Goal: Navigation & Orientation: Find specific page/section

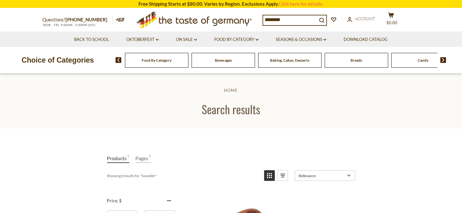
click at [295, 18] on input "********" at bounding box center [290, 19] width 54 height 9
click at [143, 40] on link "Oktoberfest dropdown_arrow" at bounding box center [142, 39] width 32 height 7
click at [137, 69] on link "Oktoberfest Foods" at bounding box center [142, 67] width 39 height 6
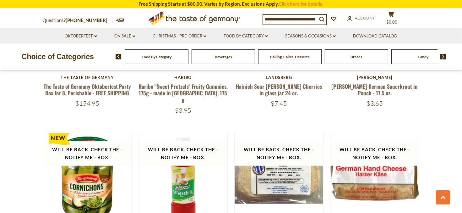
scroll to position [630, 0]
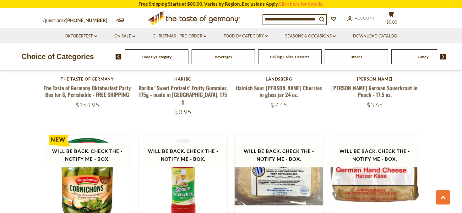
click at [352, 58] on span "Breads" at bounding box center [357, 56] width 12 height 5
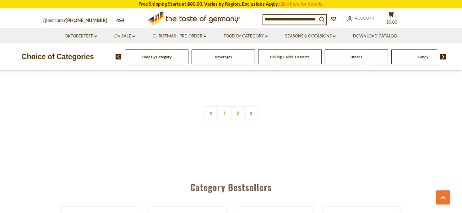
scroll to position [1526, 0]
drag, startPoint x: 252, startPoint y: 91, endPoint x: 255, endPoint y: 90, distance: 3.5
drag, startPoint x: 245, startPoint y: 109, endPoint x: 241, endPoint y: 112, distance: 5.6
click at [241, 112] on link "2" at bounding box center [238, 113] width 14 height 14
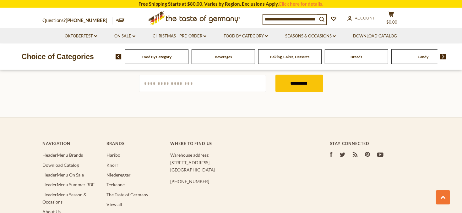
scroll to position [1258, 0]
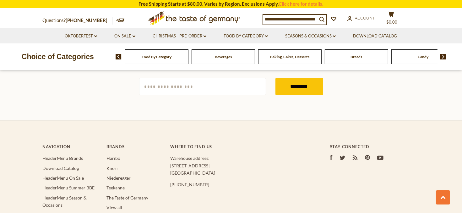
click at [444, 56] on img at bounding box center [443, 57] width 6 height 6
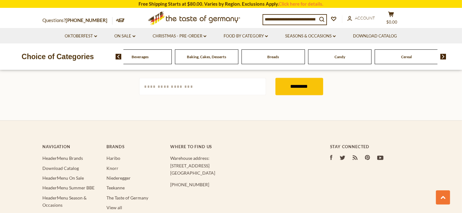
click at [444, 56] on img at bounding box center [443, 57] width 6 height 6
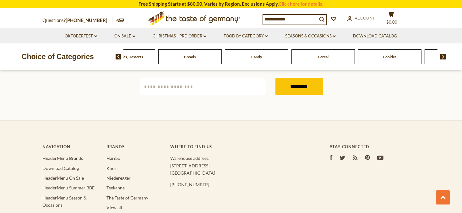
click at [444, 56] on img at bounding box center [443, 57] width 6 height 6
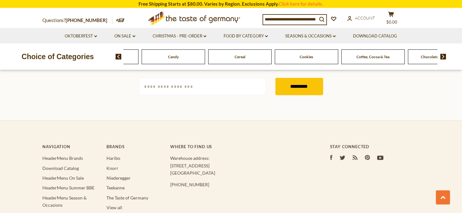
click at [175, 58] on span "Candy" at bounding box center [173, 56] width 11 height 5
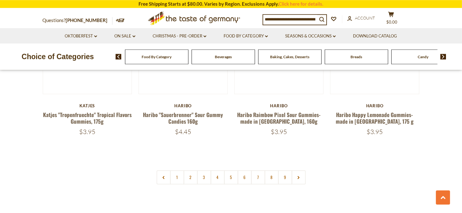
scroll to position [1559, 0]
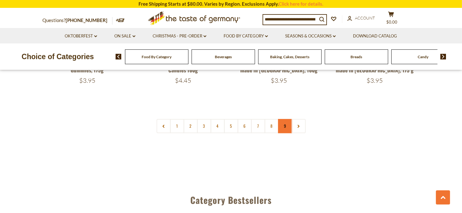
click at [283, 119] on link "9" at bounding box center [285, 126] width 14 height 14
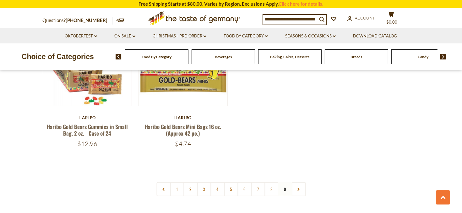
scroll to position [230, 0]
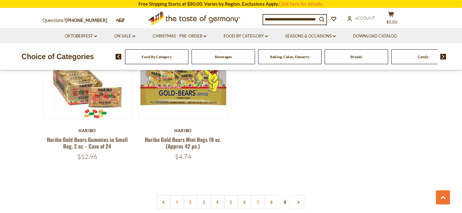
click at [286, 58] on span "Baking, Cakes, Desserts" at bounding box center [289, 56] width 39 height 5
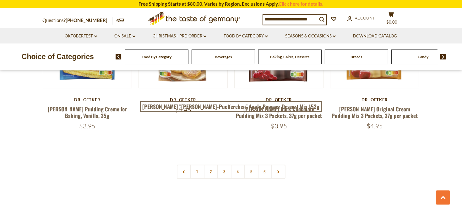
scroll to position [1526, 0]
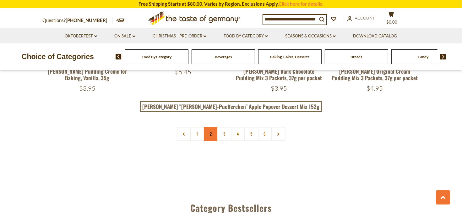
click at [212, 127] on link "2" at bounding box center [211, 134] width 14 height 14
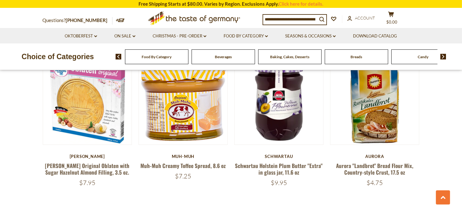
scroll to position [1457, 0]
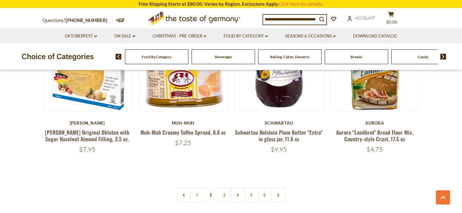
click at [442, 57] on img at bounding box center [443, 57] width 6 height 6
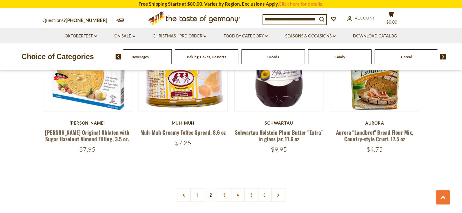
click at [442, 57] on img at bounding box center [443, 57] width 6 height 6
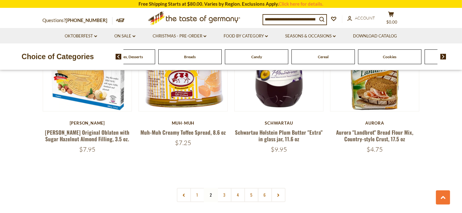
click at [442, 57] on img at bounding box center [443, 57] width 6 height 6
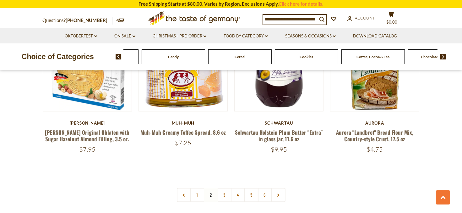
click at [442, 57] on img at bounding box center [443, 57] width 6 height 6
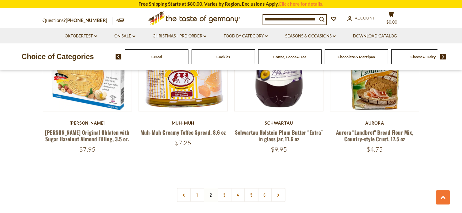
click at [442, 57] on img at bounding box center [443, 57] width 6 height 6
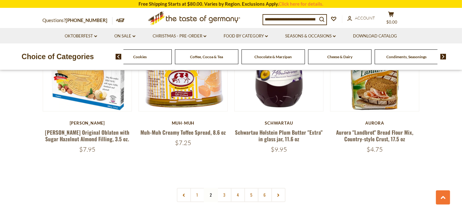
click at [442, 57] on img at bounding box center [443, 57] width 6 height 6
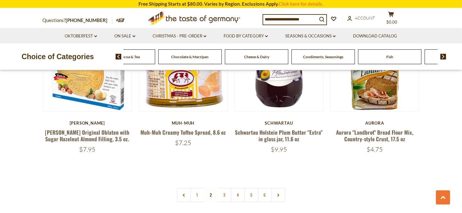
click at [442, 57] on img at bounding box center [443, 57] width 6 height 6
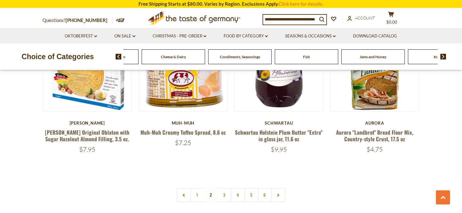
click at [308, 56] on span "Fish" at bounding box center [306, 56] width 7 height 5
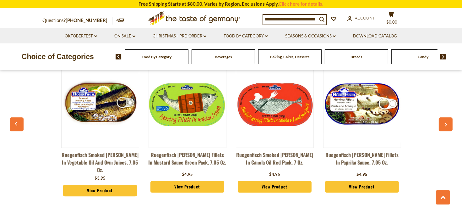
scroll to position [1659, 0]
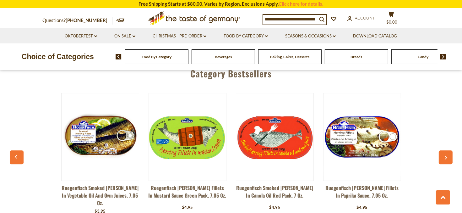
click at [445, 57] on img at bounding box center [443, 57] width 6 height 6
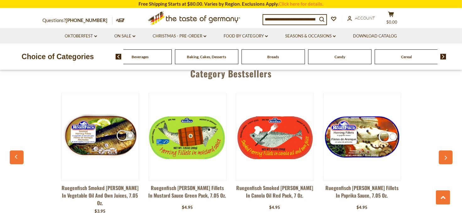
click at [445, 57] on img at bounding box center [443, 57] width 6 height 6
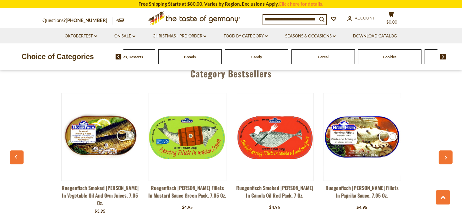
click at [445, 57] on img at bounding box center [443, 57] width 6 height 6
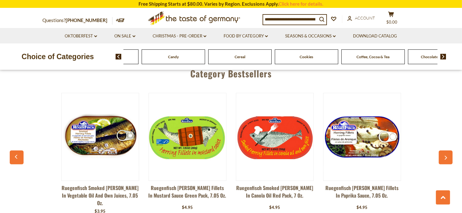
click at [445, 57] on img at bounding box center [443, 57] width 6 height 6
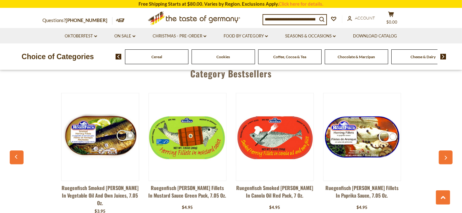
click at [445, 57] on img at bounding box center [443, 57] width 6 height 6
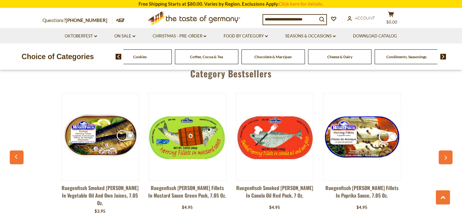
click at [445, 57] on img at bounding box center [443, 57] width 6 height 6
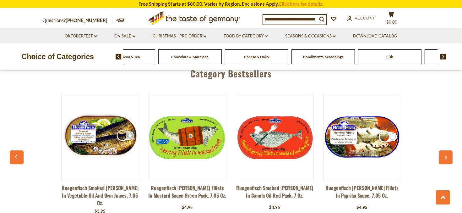
click at [445, 57] on img at bounding box center [443, 57] width 6 height 6
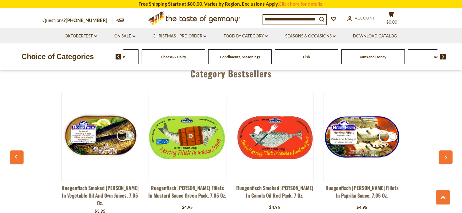
click at [445, 57] on img at bounding box center [443, 57] width 6 height 6
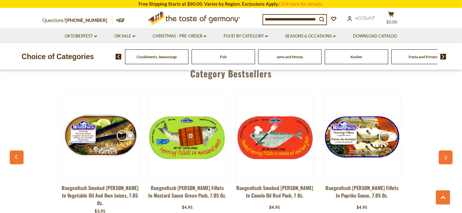
click at [445, 57] on img at bounding box center [443, 57] width 6 height 6
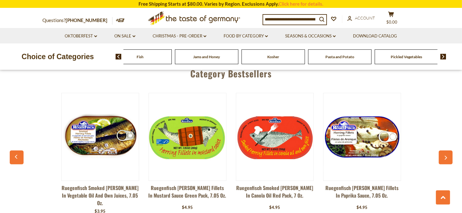
click at [445, 57] on img at bounding box center [443, 57] width 6 height 6
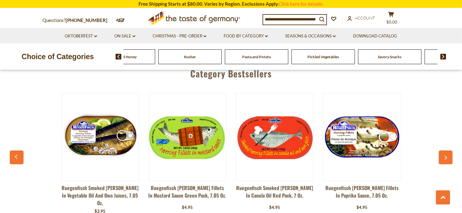
click at [445, 57] on img at bounding box center [443, 57] width 6 height 6
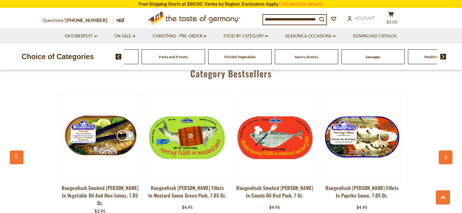
click at [378, 59] on span "Sausages" at bounding box center [373, 56] width 15 height 5
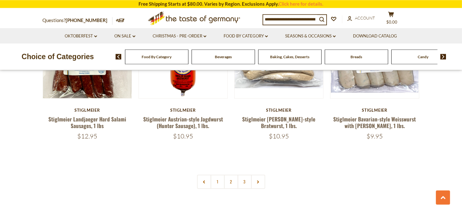
scroll to position [1493, 0]
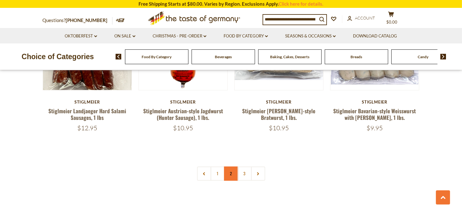
click at [226, 166] on link "2" at bounding box center [231, 173] width 14 height 14
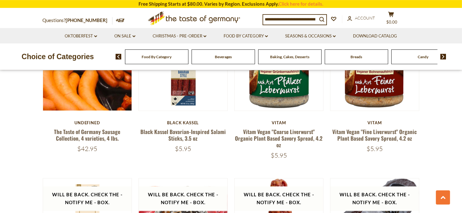
scroll to position [1125, 0]
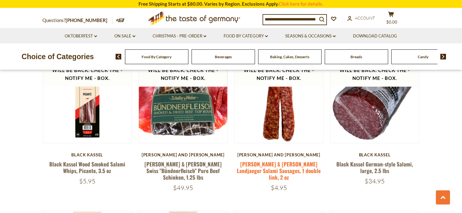
click at [292, 160] on link "Schaller & Weber Landjaeger Salami Sausages, 1 double link, 2 oz" at bounding box center [279, 170] width 84 height 21
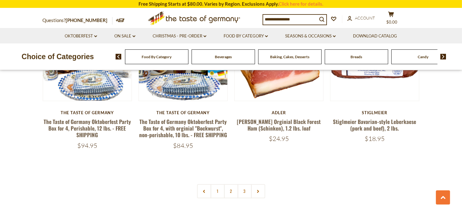
scroll to position [1556, 0]
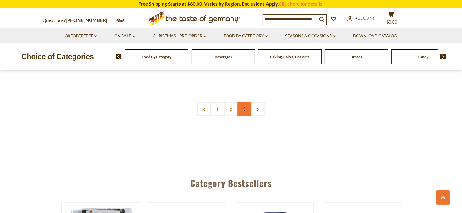
click at [244, 102] on link "3" at bounding box center [244, 109] width 14 height 14
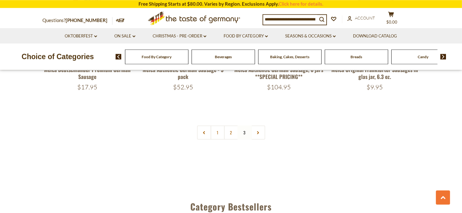
scroll to position [495, 0]
